Goal: Information Seeking & Learning: Check status

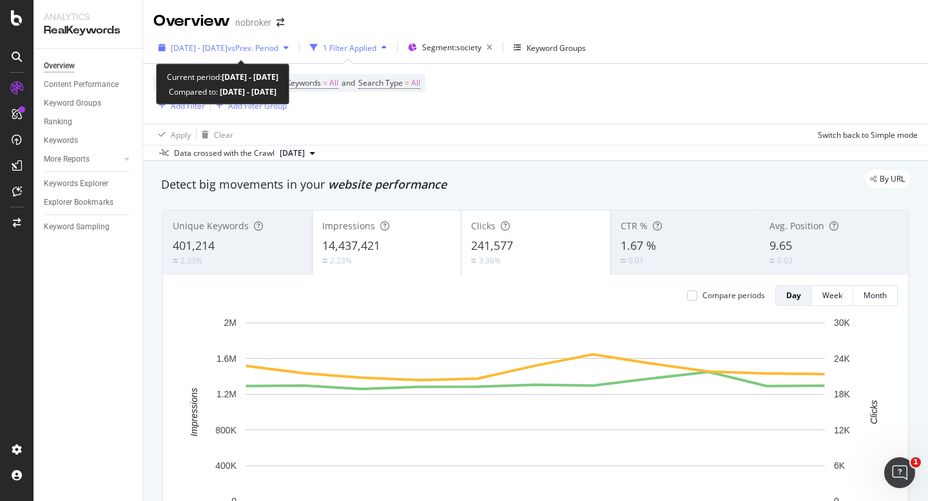
click at [227, 44] on span "[DATE] - [DATE]" at bounding box center [199, 48] width 57 height 11
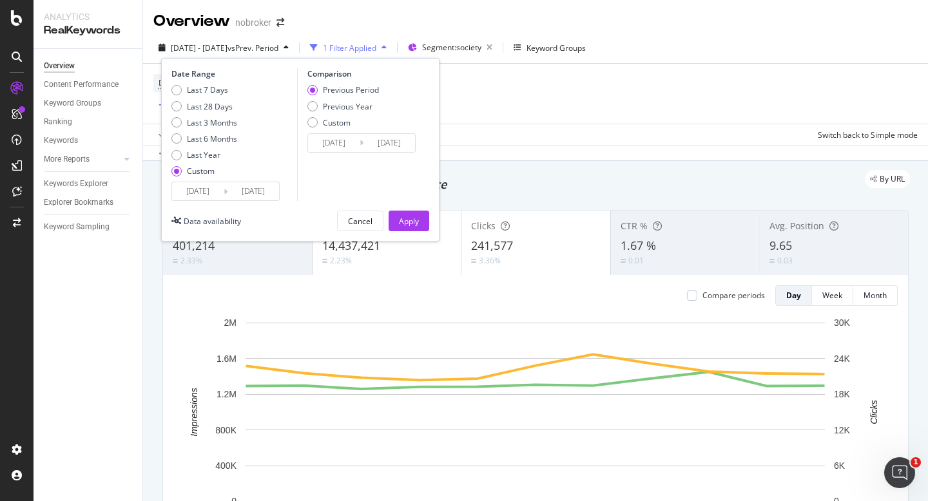
click at [193, 188] on input "[DATE]" at bounding box center [198, 191] width 52 height 18
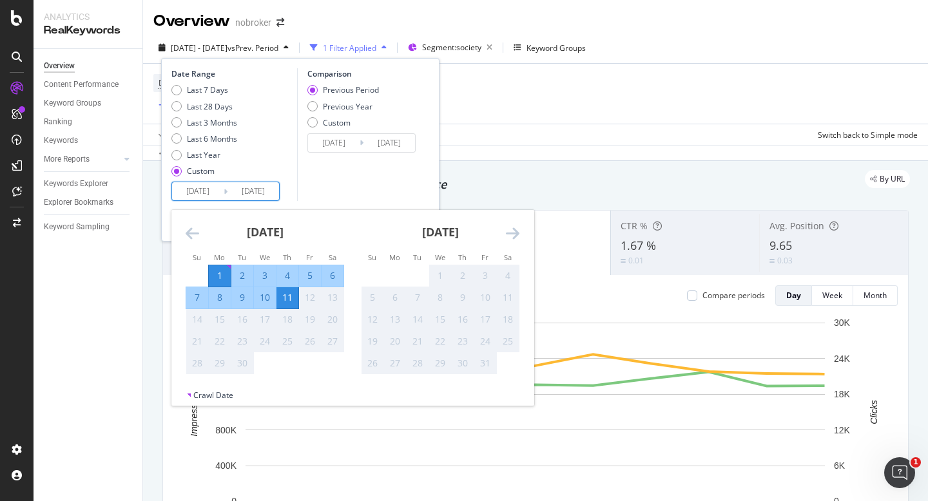
click at [202, 192] on input "[DATE]" at bounding box center [198, 191] width 52 height 18
click at [322, 194] on div "Comparison Previous Period Previous Year Custom [DATE] Navigate forward to inte…" at bounding box center [358, 134] width 122 height 133
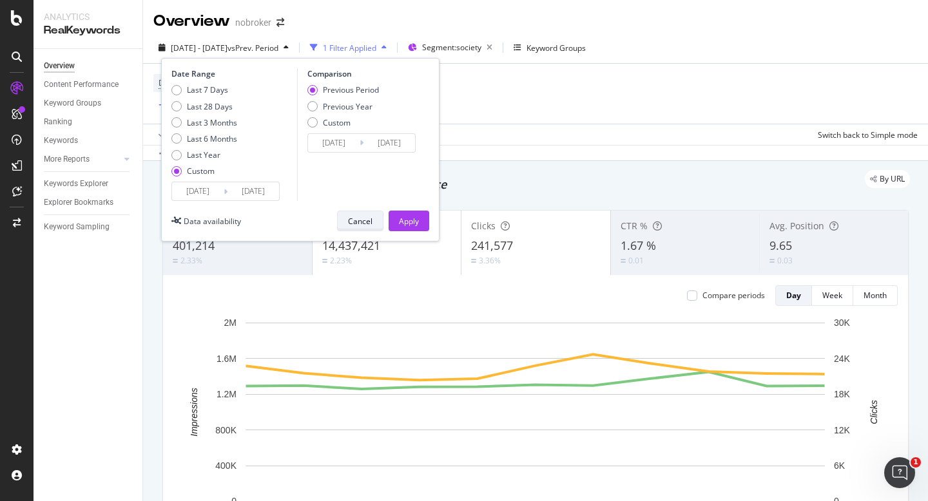
click at [338, 217] on button "Cancel" at bounding box center [360, 221] width 46 height 21
